Goal: Use online tool/utility: Utilize a website feature to perform a specific function

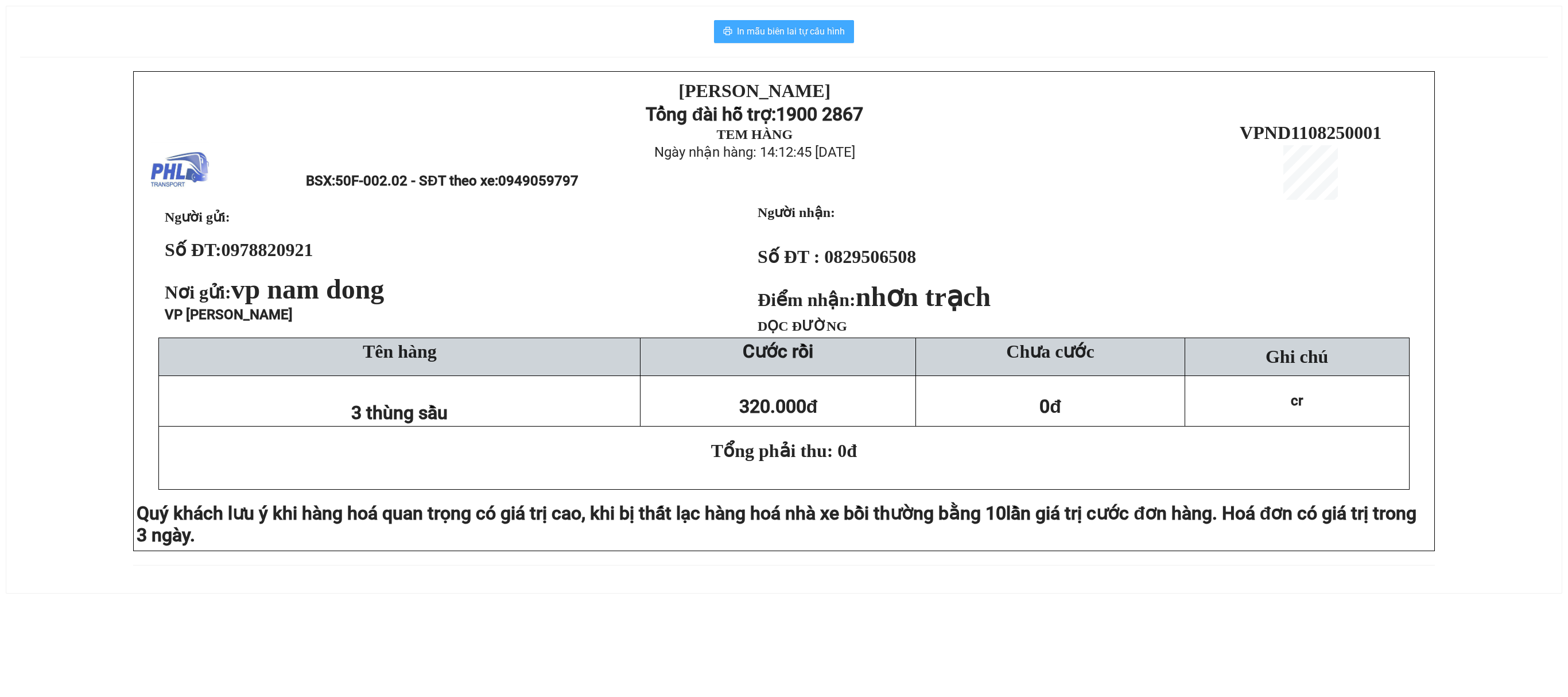
click at [781, 29] on span "In mẫu biên lai tự cấu hình" at bounding box center [791, 32] width 108 height 14
click at [764, 31] on span "In mẫu biên lai tự cấu hình" at bounding box center [791, 32] width 108 height 14
